Goal: Task Accomplishment & Management: Manage account settings

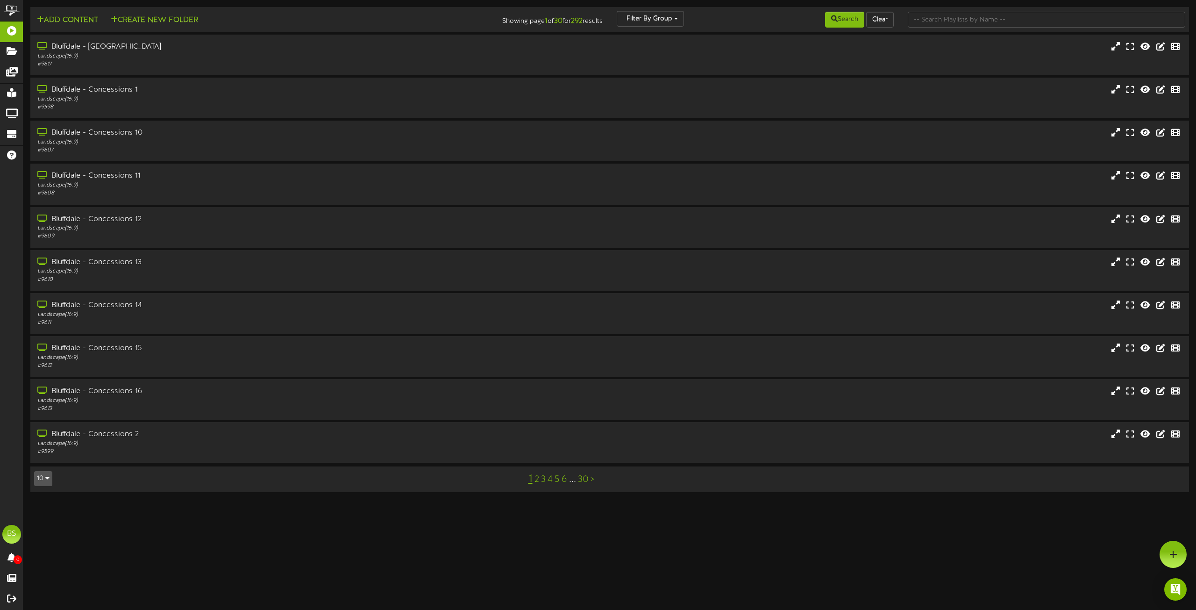
click at [48, 476] on icon "button" at bounding box center [47, 477] width 4 height 7
click at [45, 464] on div "100" at bounding box center [44, 460] width 18 height 14
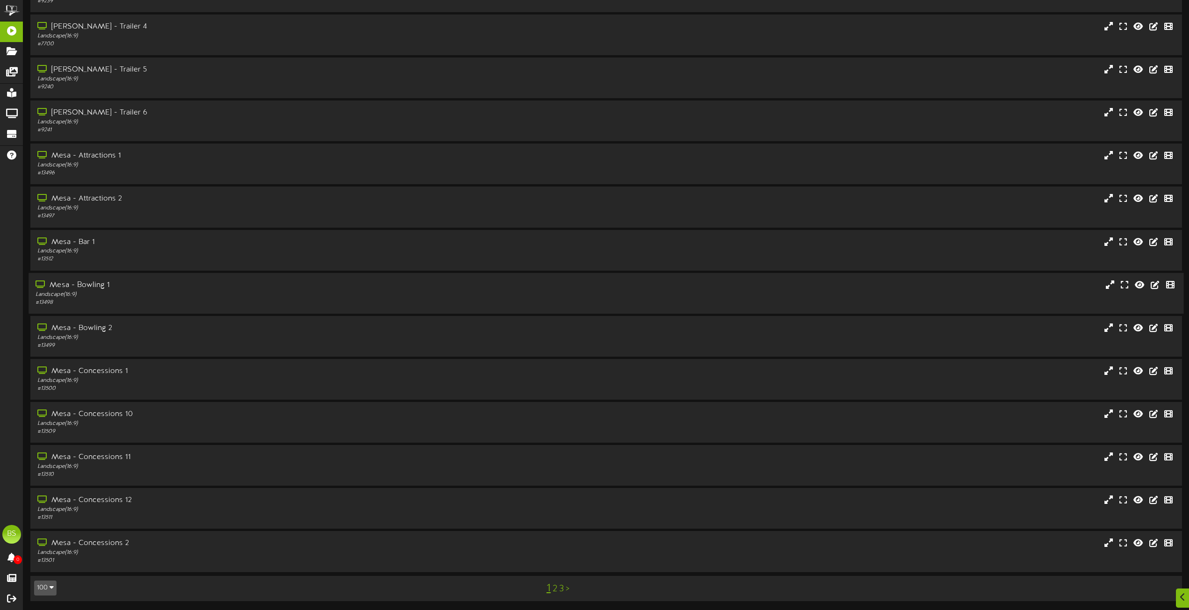
scroll to position [3764, 0]
click at [50, 586] on icon "button" at bounding box center [52, 586] width 4 height 7
drag, startPoint x: 48, startPoint y: 570, endPoint x: 142, endPoint y: 559, distance: 94.6
click at [47, 570] on div "100" at bounding box center [44, 569] width 18 height 14
click at [554, 589] on link "2" at bounding box center [555, 588] width 5 height 10
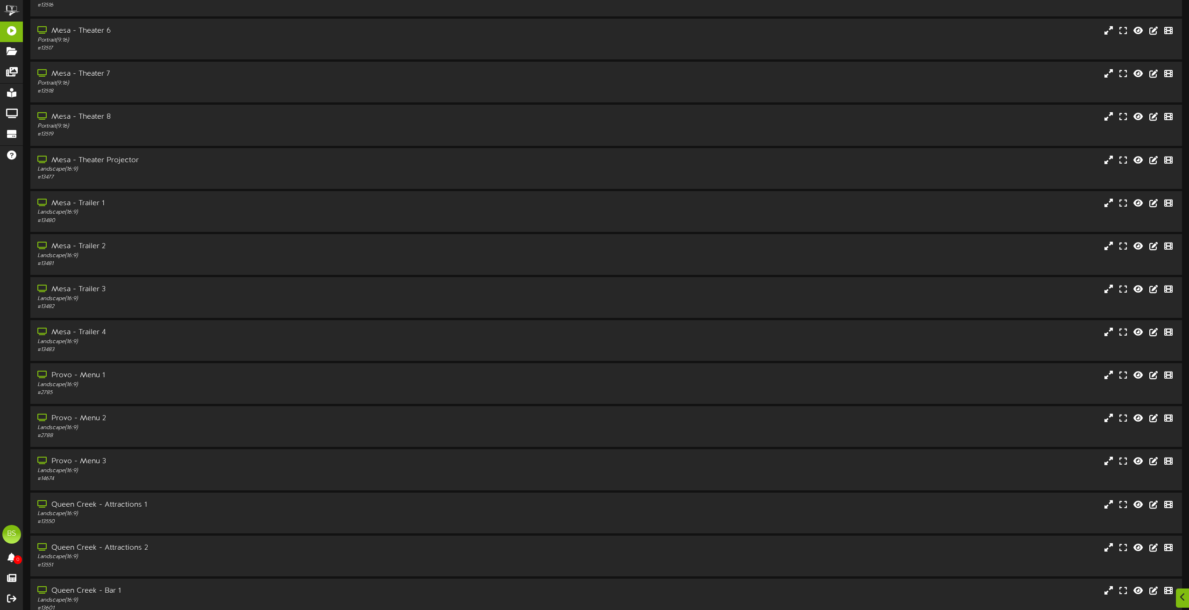
scroll to position [981, 0]
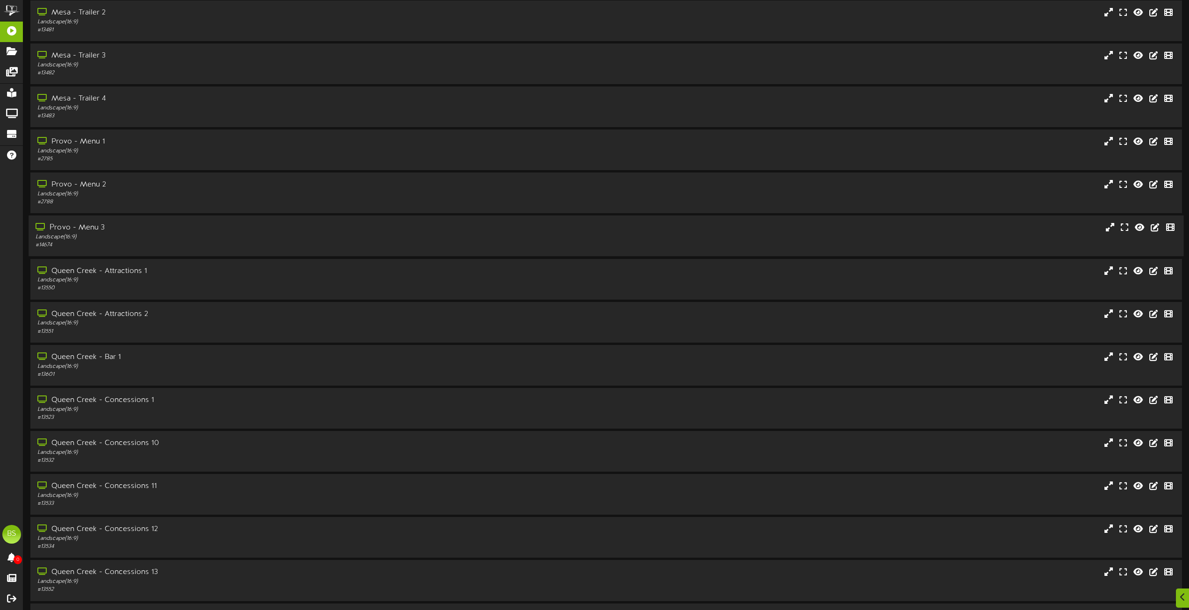
drag, startPoint x: 96, startPoint y: 225, endPoint x: 105, endPoint y: 223, distance: 9.0
click at [96, 225] on div "Provo - Menu 3" at bounding box center [269, 227] width 467 height 11
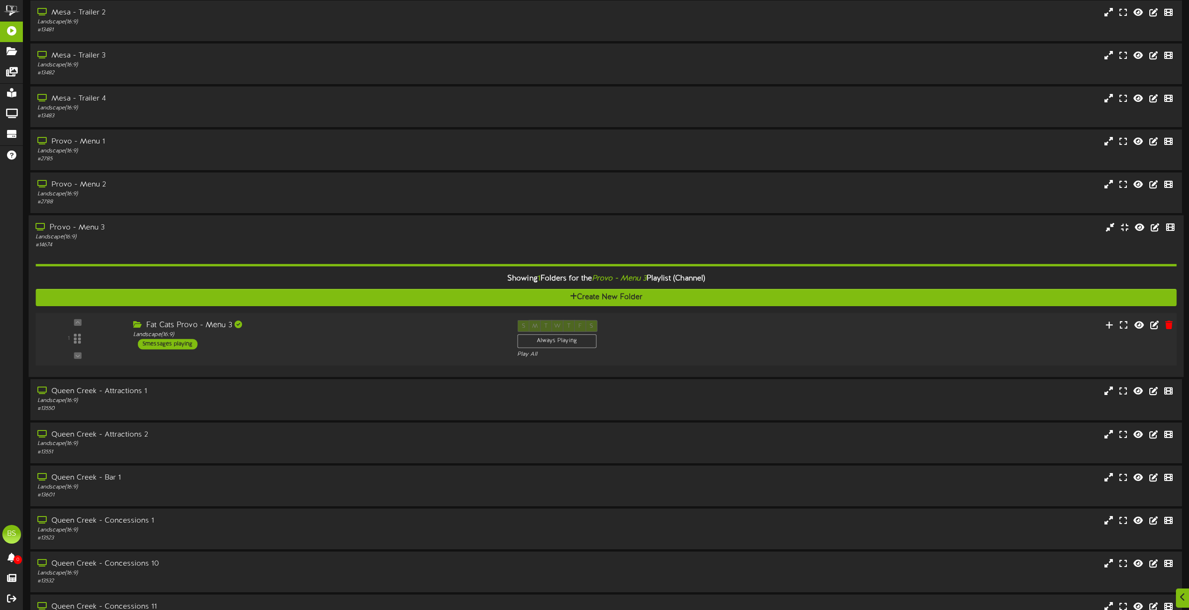
click at [170, 344] on div "5 messages playing" at bounding box center [168, 344] width 60 height 10
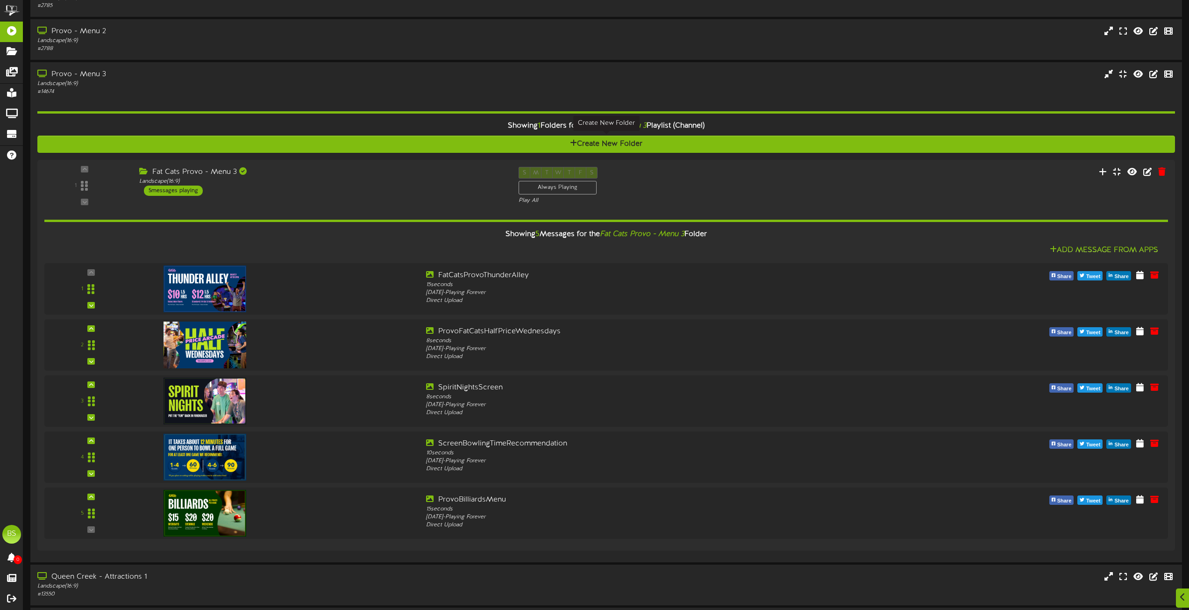
scroll to position [1168, 0]
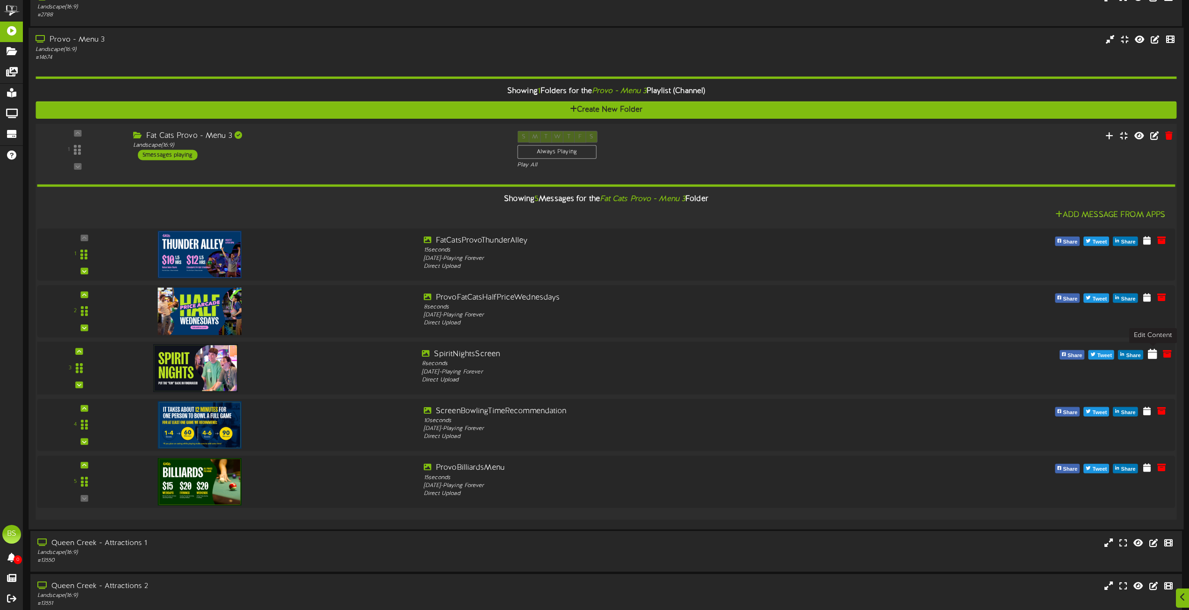
click at [1151, 356] on icon at bounding box center [1152, 353] width 9 height 10
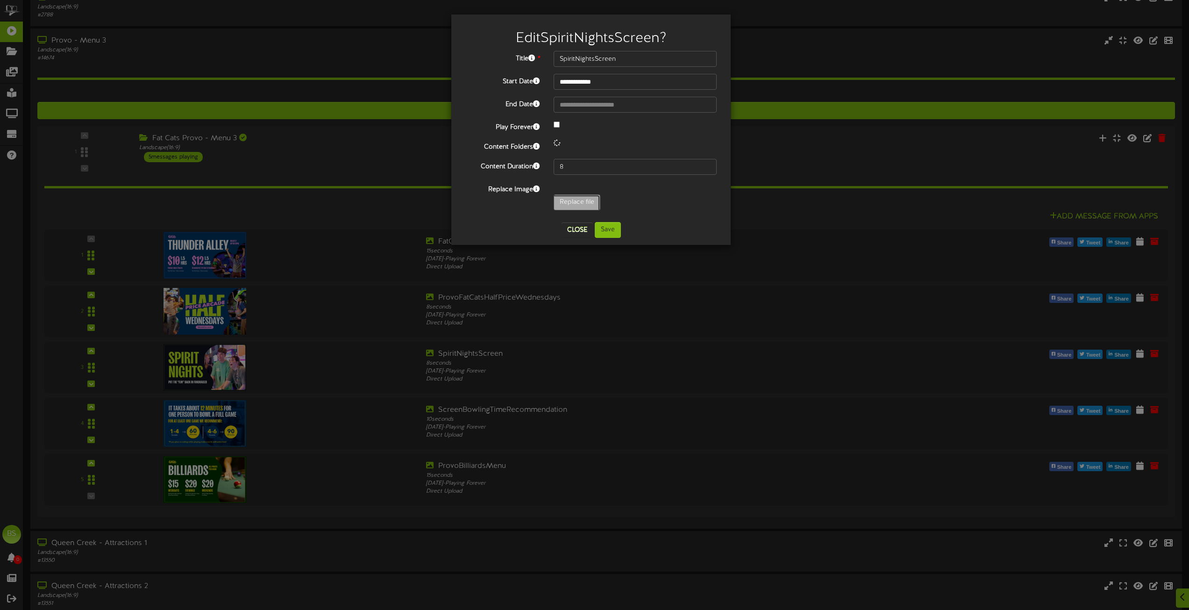
click at [575, 207] on input "Replace file" at bounding box center [91, 228] width 1016 height 67
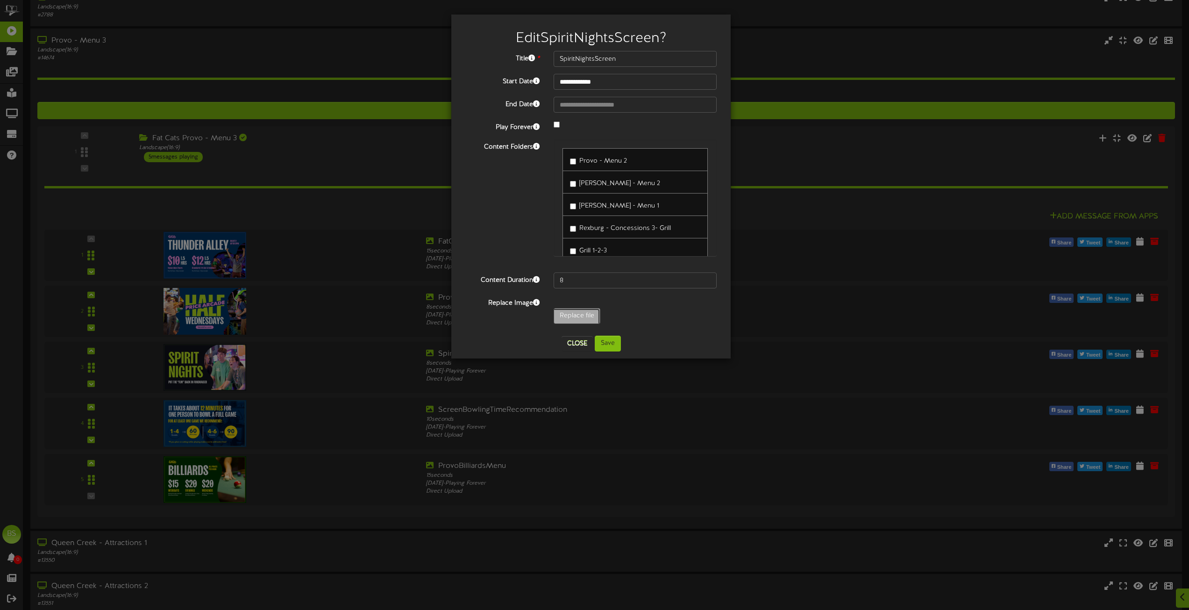
type input "**********"
type input "ProvoAug2025HoursUpdate1920x1080"
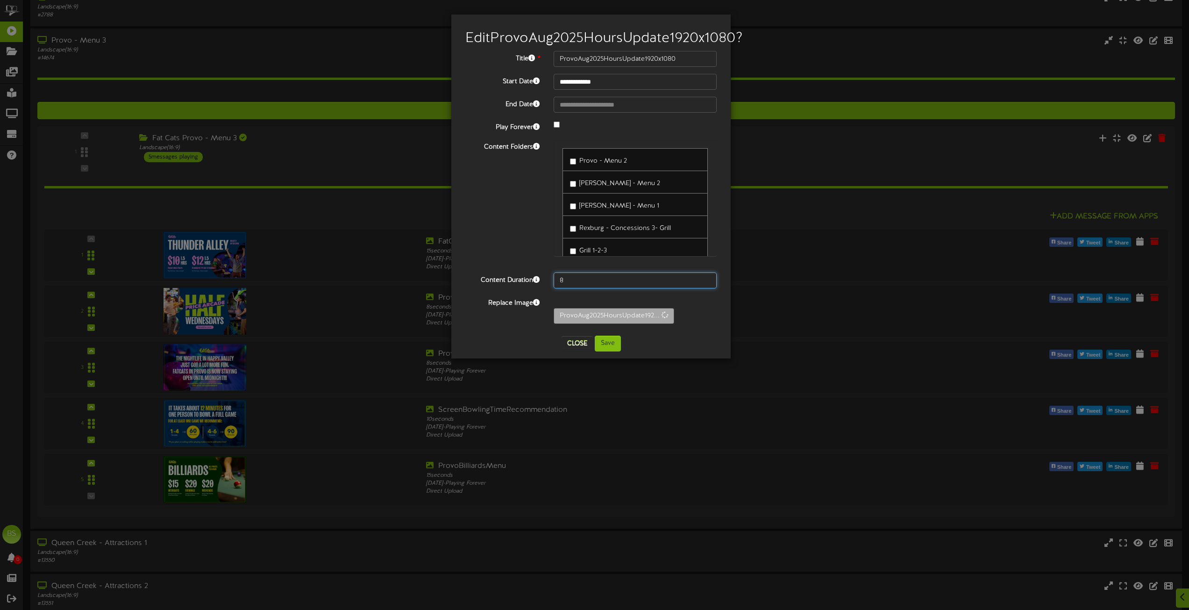
click at [569, 288] on input "8" at bounding box center [635, 280] width 163 height 16
type input "10"
click at [597, 90] on input "**********" at bounding box center [635, 82] width 163 height 16
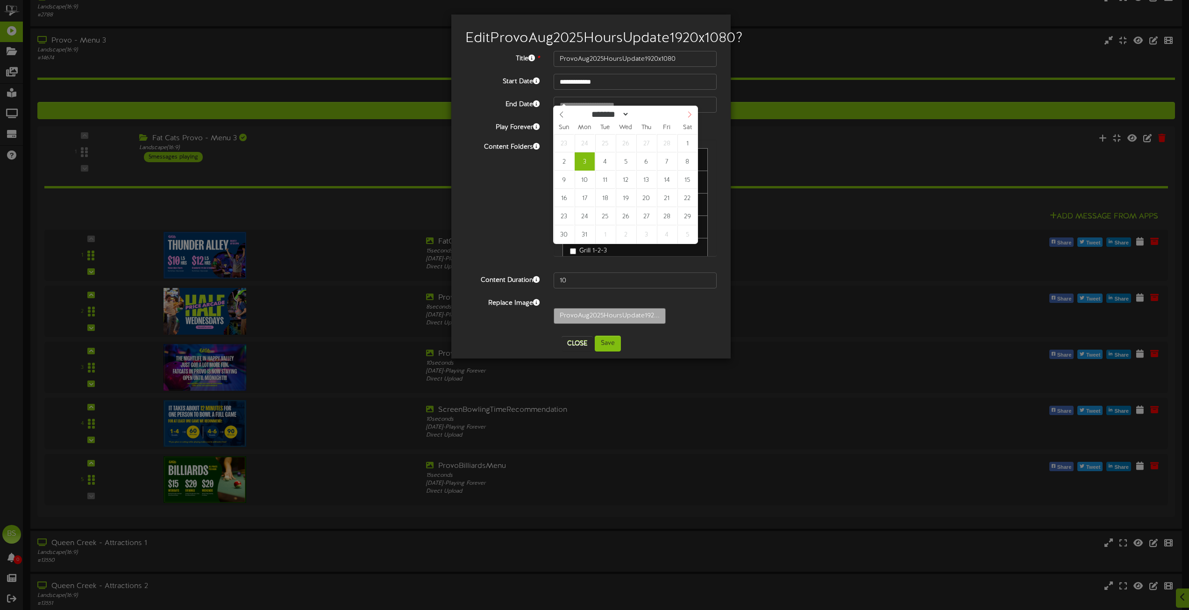
click at [690, 117] on icon at bounding box center [689, 114] width 7 height 7
click at [689, 117] on icon at bounding box center [689, 115] width 3 height 6
click at [689, 115] on icon at bounding box center [689, 114] width 7 height 7
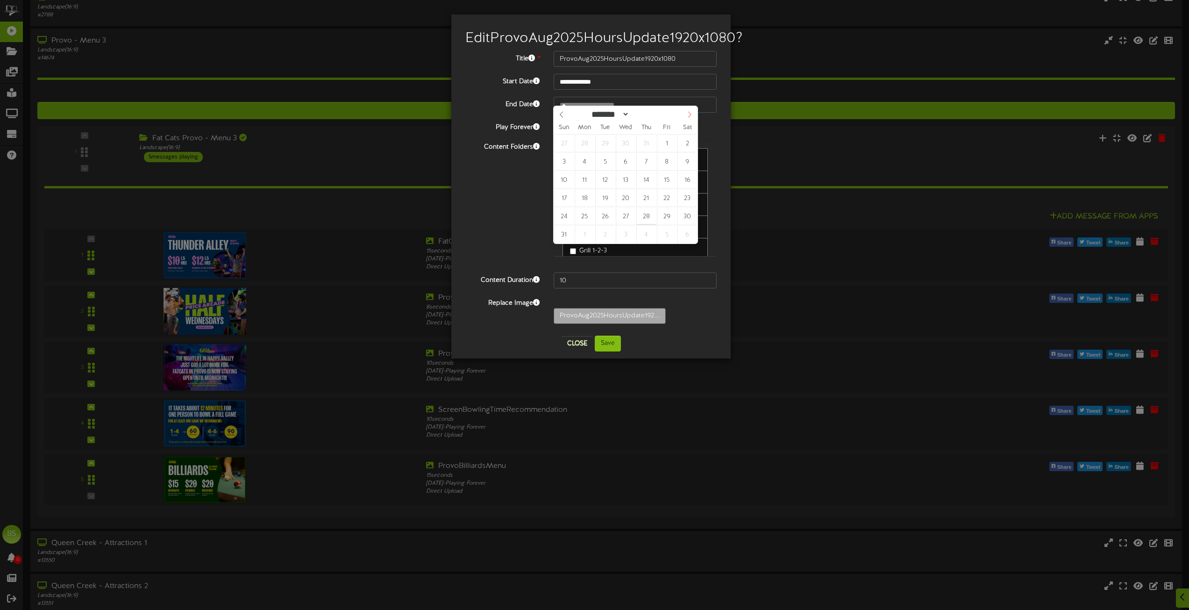
select select "*"
click at [687, 116] on icon at bounding box center [689, 114] width 7 height 7
type input "**********"
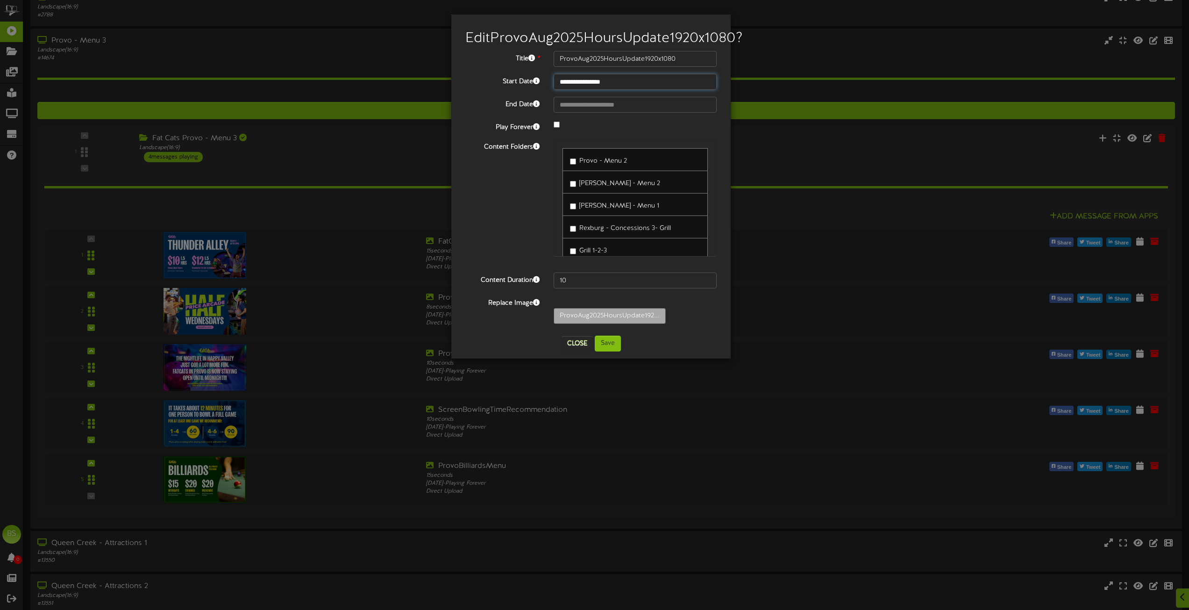
drag, startPoint x: 606, startPoint y: 139, endPoint x: 616, endPoint y: 146, distance: 11.8
click at [611, 351] on button "Save" at bounding box center [608, 343] width 26 height 16
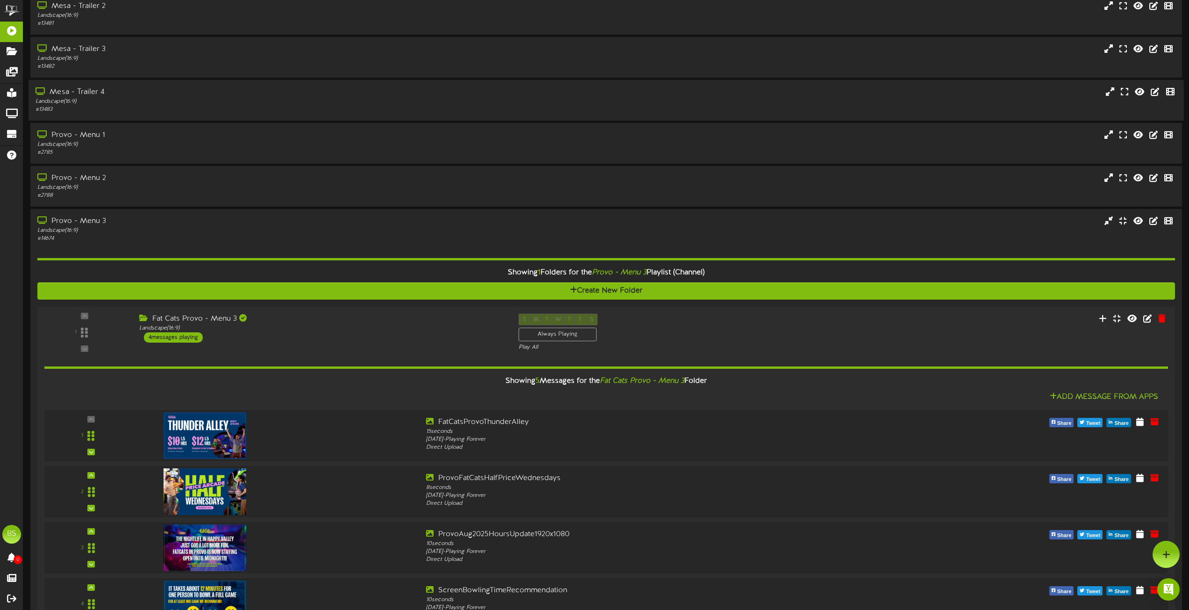
scroll to position [981, 0]
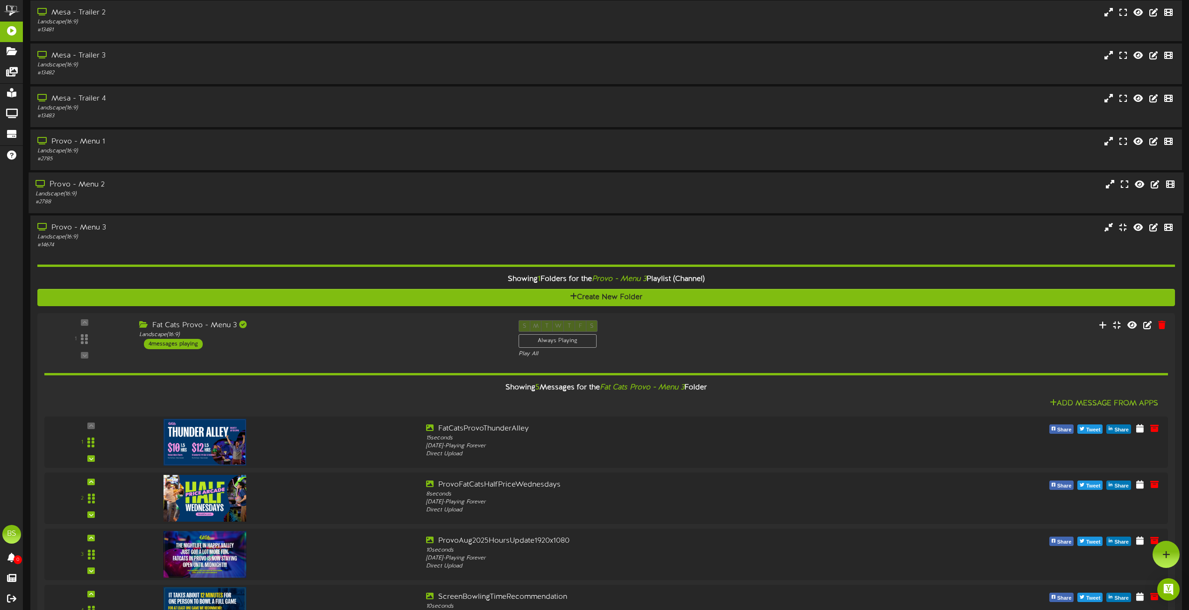
click at [89, 187] on div "Provo - Menu 2" at bounding box center [269, 184] width 467 height 11
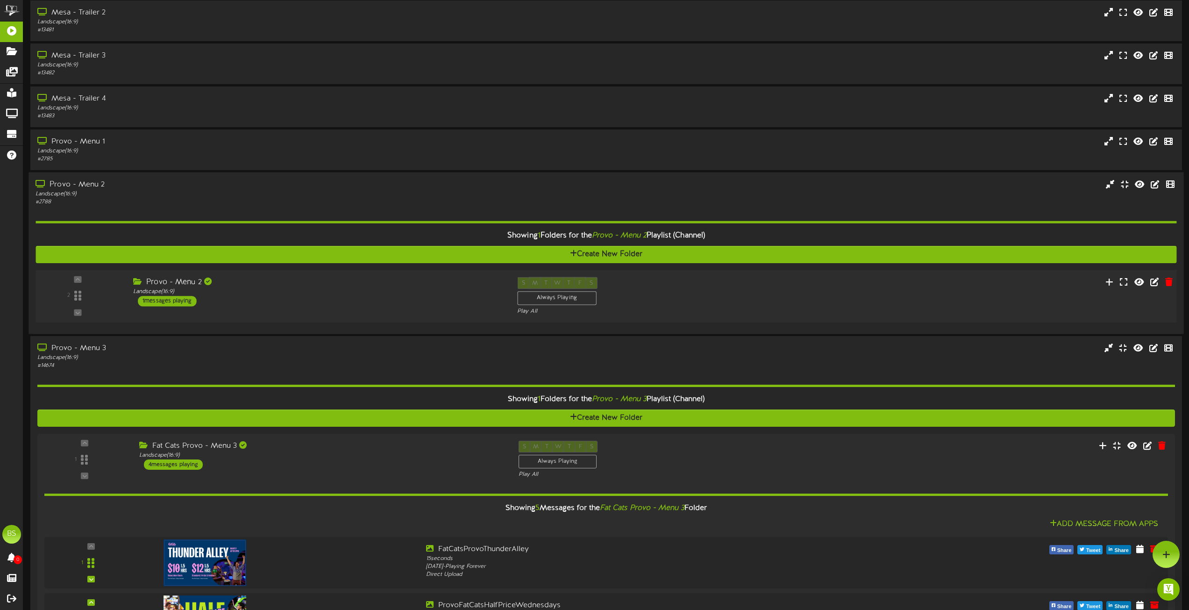
click at [191, 300] on div "1 messages playing" at bounding box center [167, 301] width 59 height 10
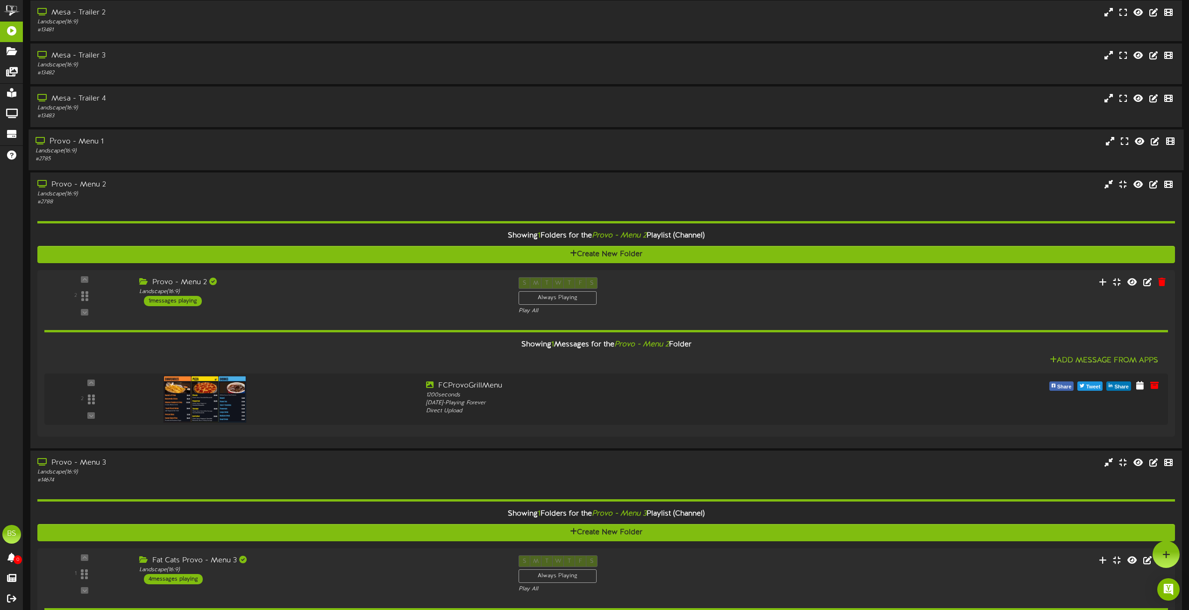
click at [87, 142] on div "Provo - Menu 1" at bounding box center [269, 141] width 467 height 11
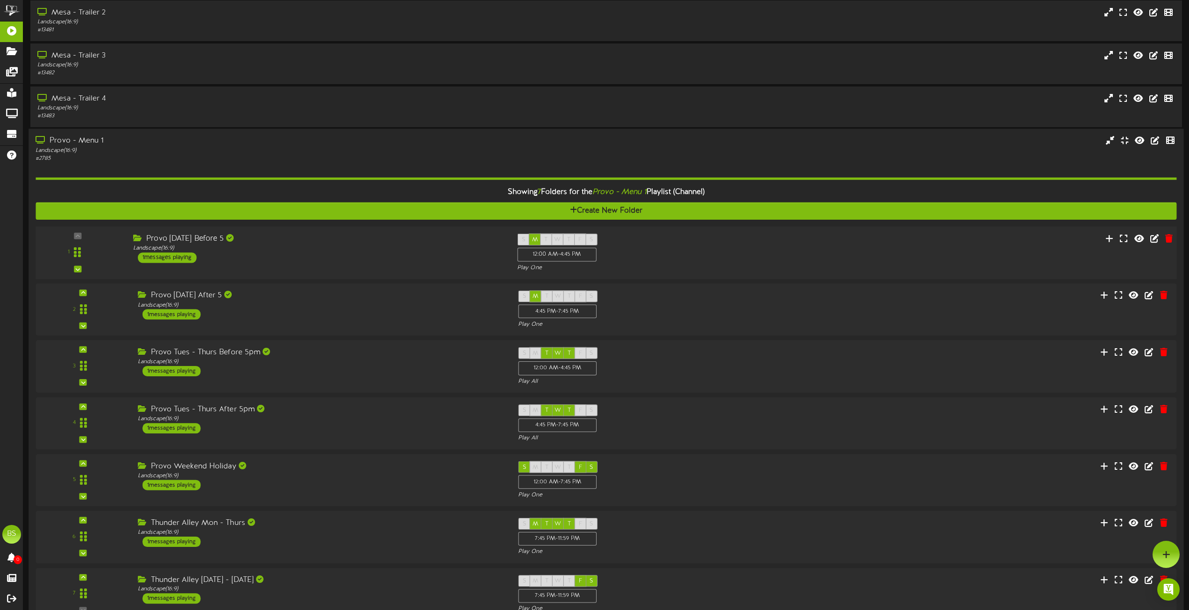
click at [180, 257] on div "1 messages playing" at bounding box center [167, 257] width 59 height 10
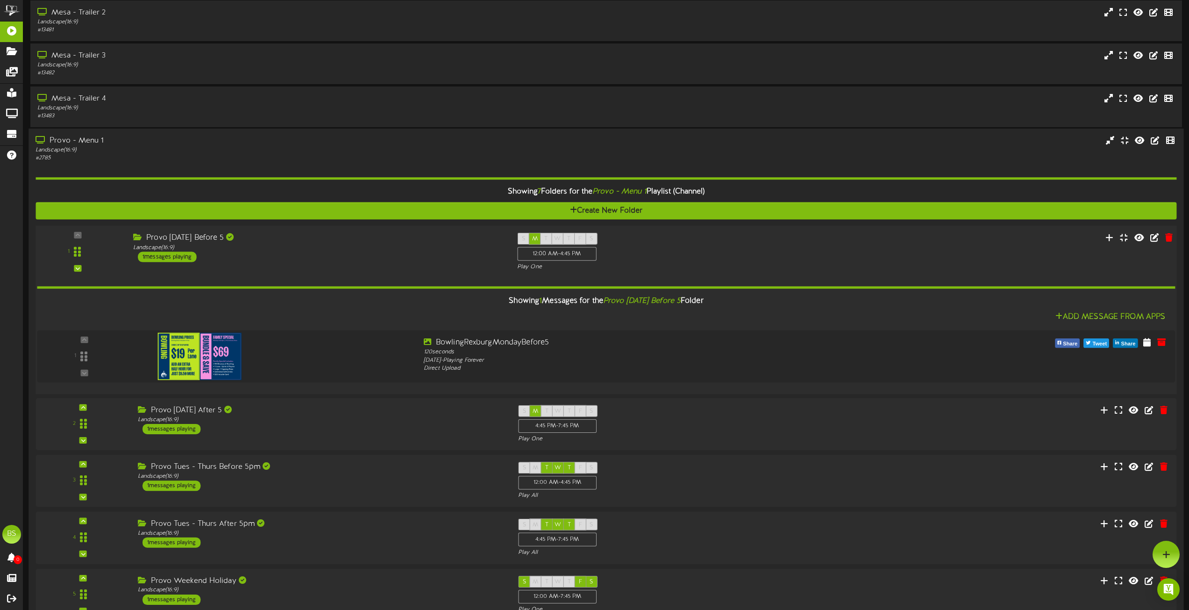
click at [180, 257] on div "1 messages playing" at bounding box center [167, 257] width 59 height 10
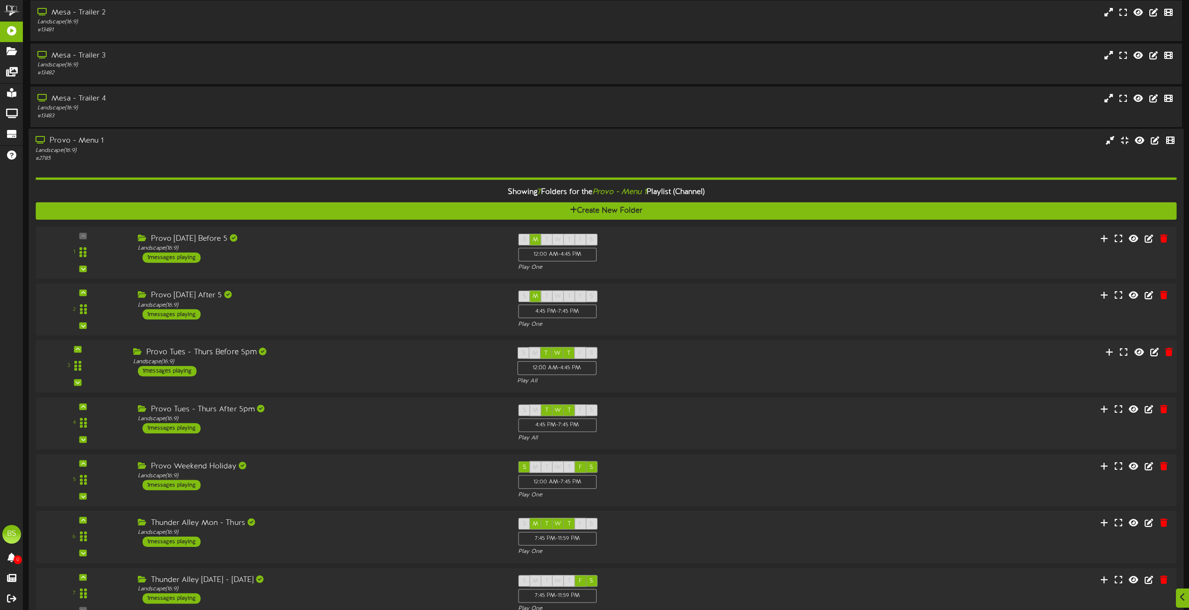
scroll to position [1074, 0]
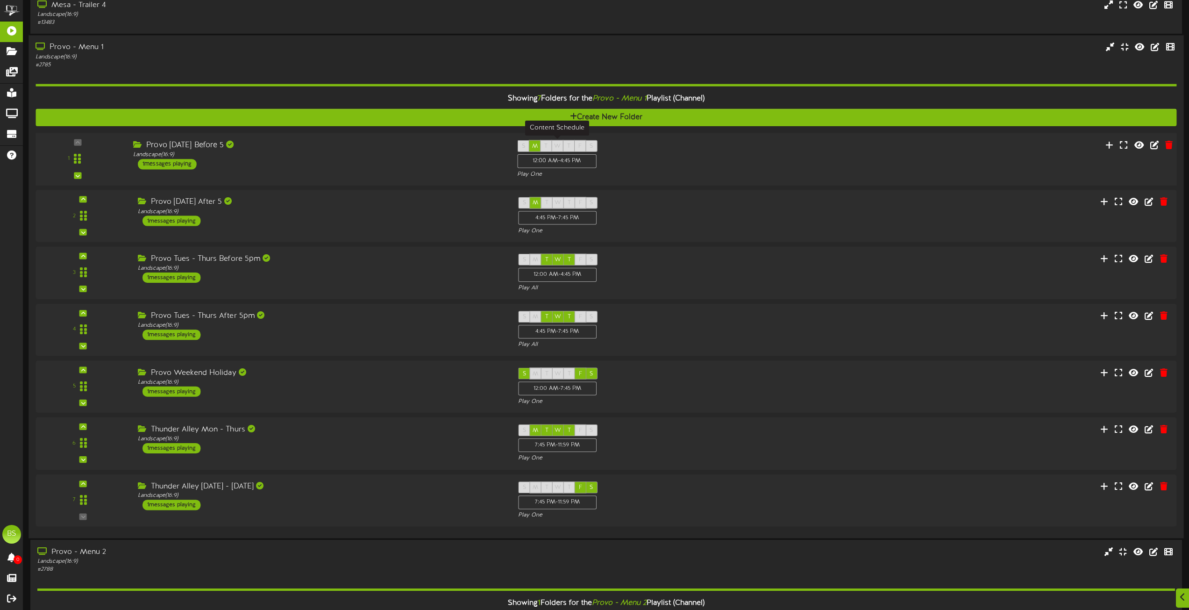
click at [520, 148] on div "S" at bounding box center [523, 146] width 12 height 12
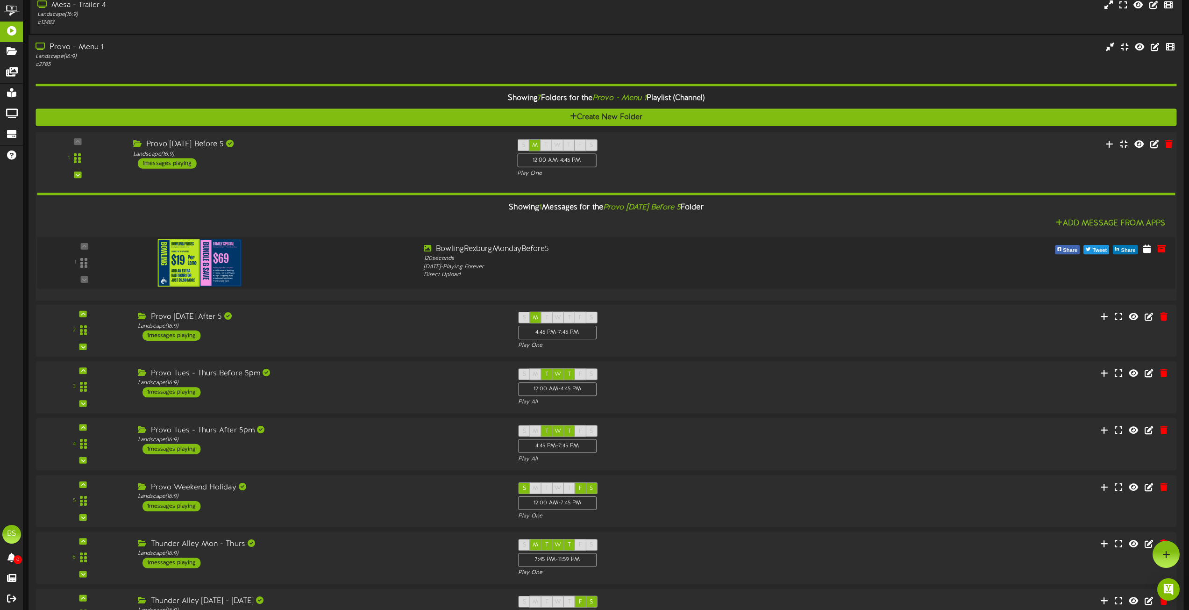
scroll to position [1028, 0]
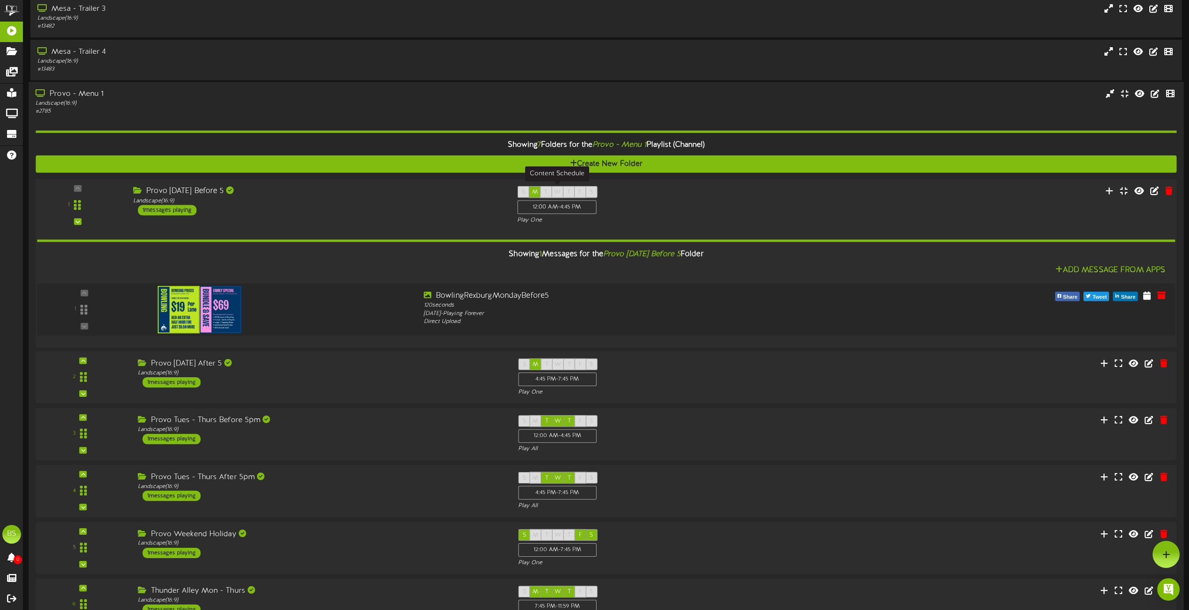
click at [523, 190] on span "S" at bounding box center [523, 192] width 3 height 7
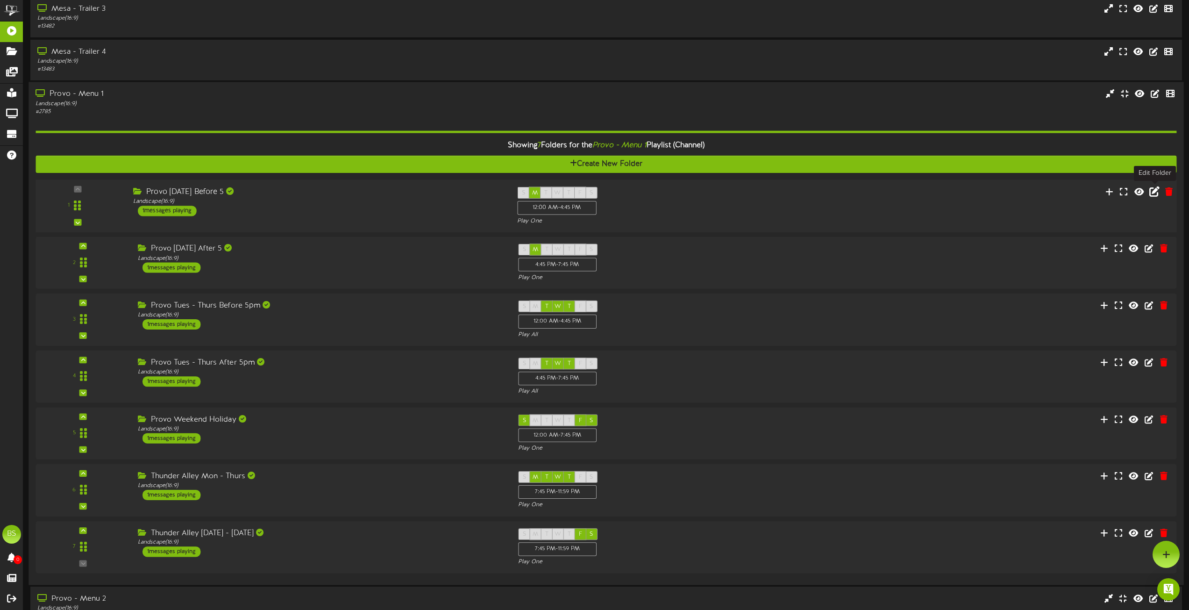
click at [1151, 192] on icon at bounding box center [1154, 191] width 10 height 10
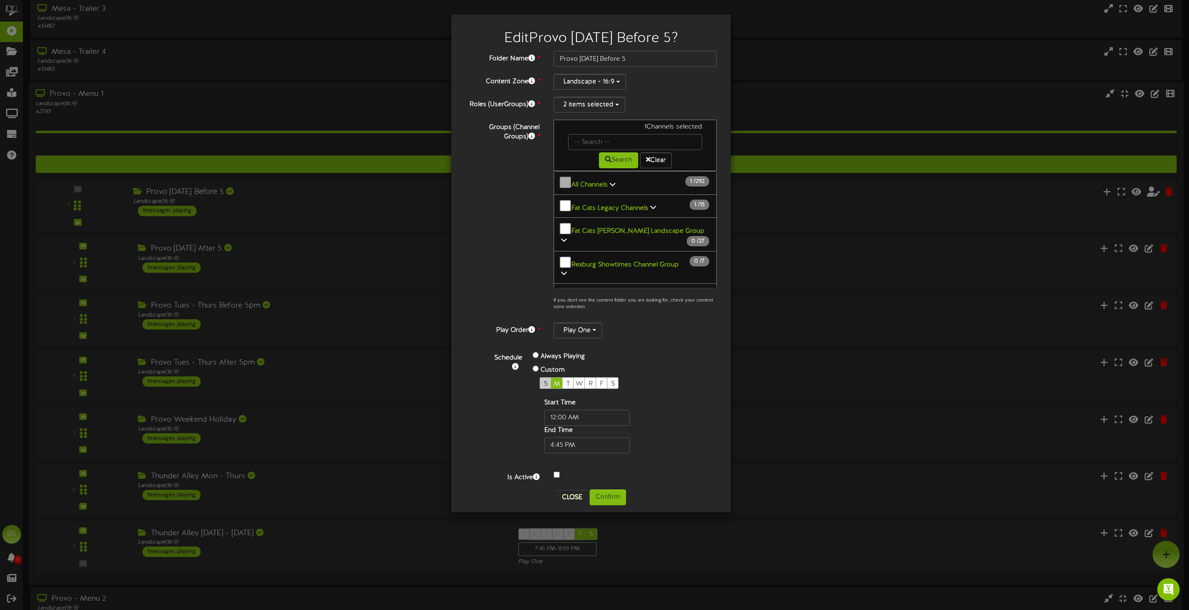
click at [544, 381] on span "S" at bounding box center [546, 383] width 4 height 7
click at [555, 384] on span "M" at bounding box center [557, 383] width 7 height 7
click at [609, 496] on button "Confirm" at bounding box center [607, 497] width 36 height 16
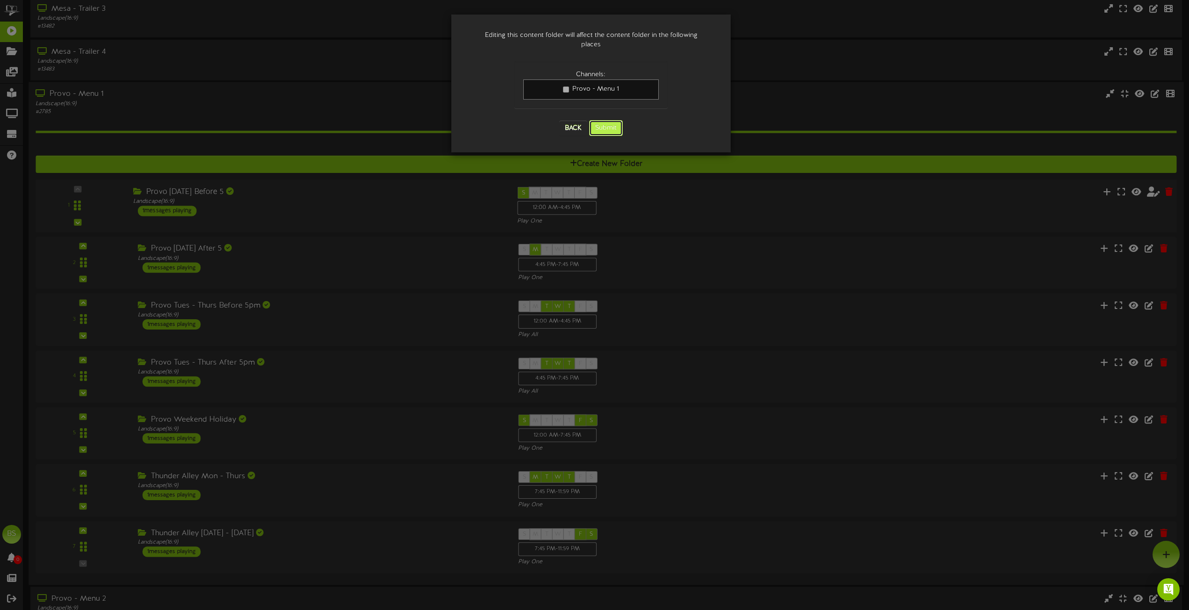
click at [607, 121] on button "Submit" at bounding box center [606, 128] width 34 height 16
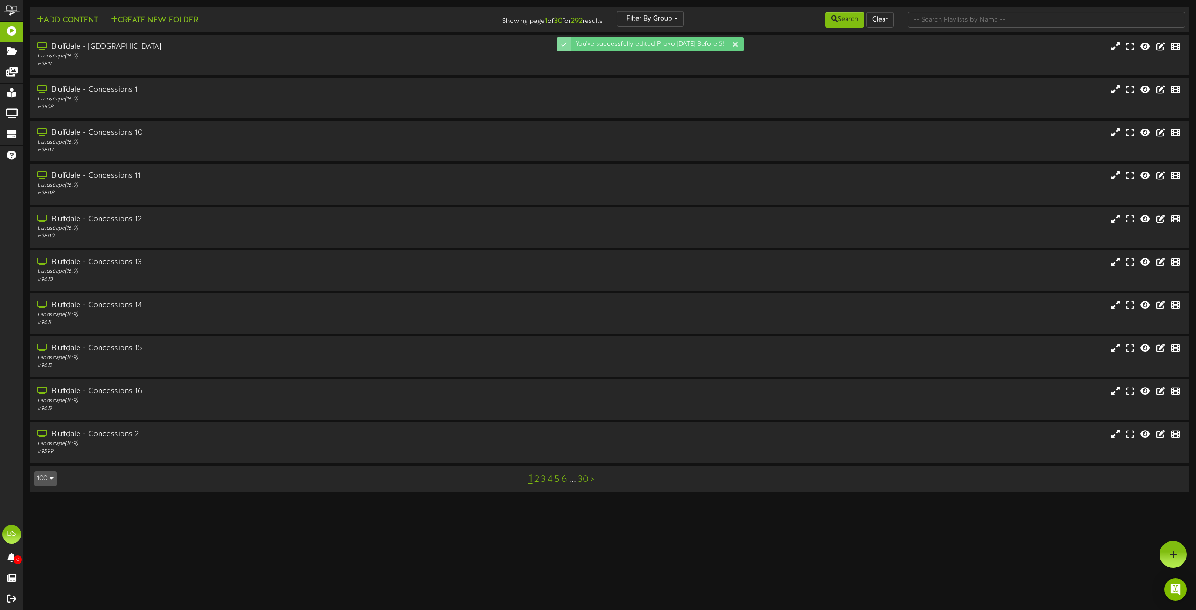
click at [46, 478] on button "100" at bounding box center [45, 478] width 22 height 15
click at [49, 462] on div "100" at bounding box center [44, 460] width 18 height 14
